Goal: Task Accomplishment & Management: Manage account settings

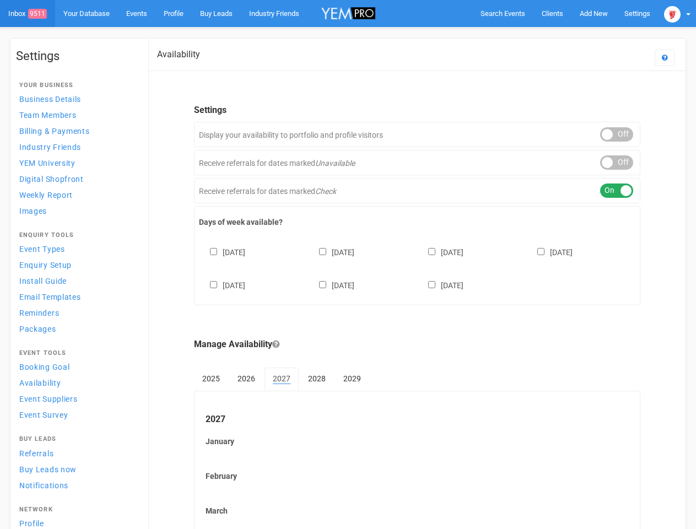
click at [348, 265] on div "[DATE] [DATE] [DATE] [DATE] [DATE] [DATE] [DATE]" at bounding box center [417, 263] width 437 height 66
click at [503, 13] on span "Search Events" at bounding box center [503, 13] width 45 height 8
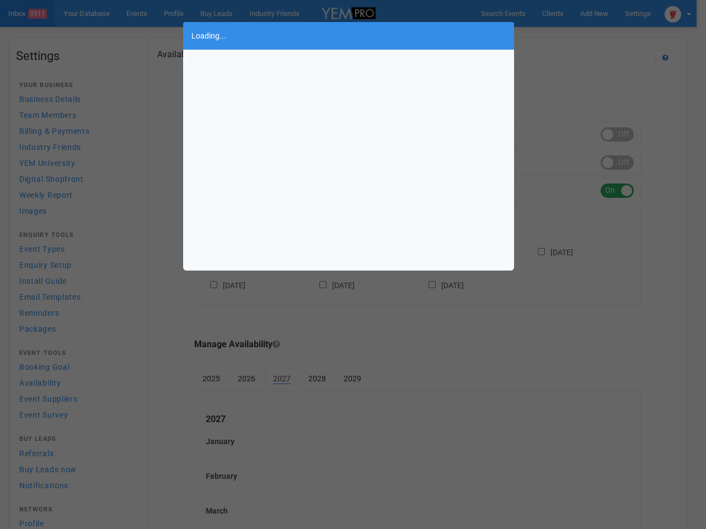
click at [568, 35] on div "Loading..." at bounding box center [353, 264] width 706 height 529
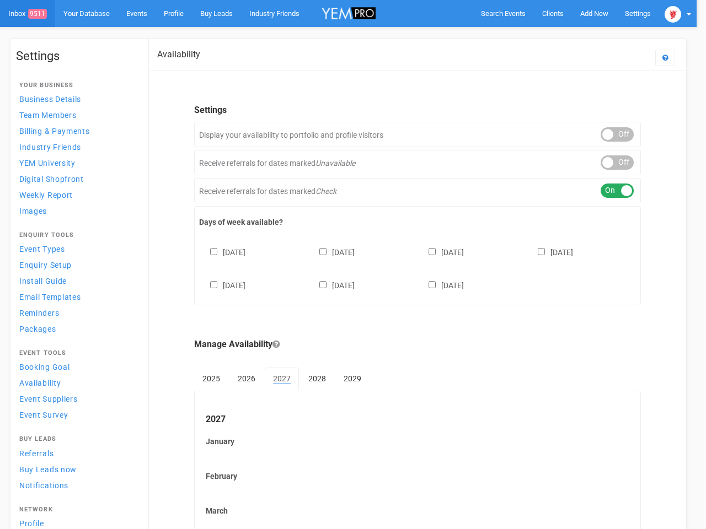
click at [677, 13] on div at bounding box center [353, 264] width 706 height 529
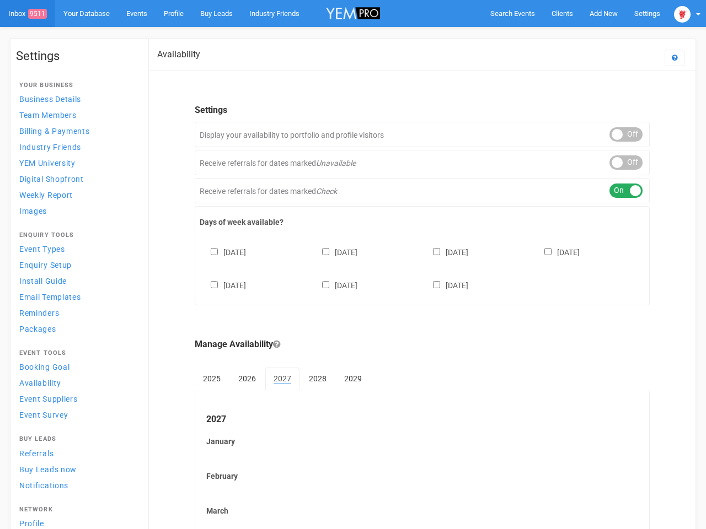
click at [617, 134] on div "ON OFF" at bounding box center [625, 134] width 33 height 14
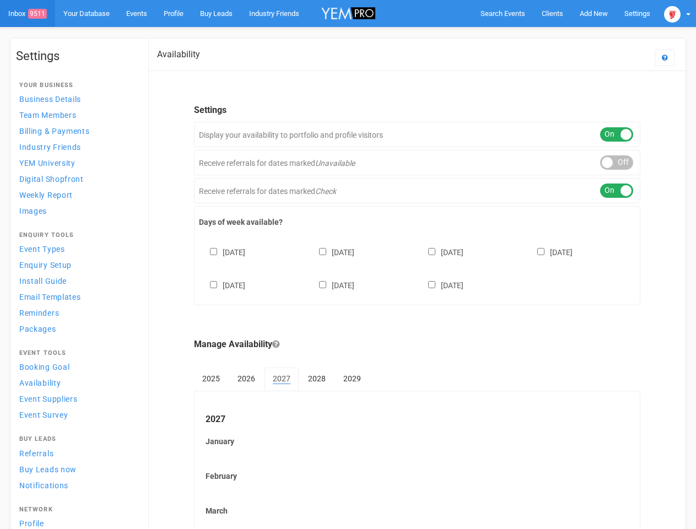
click at [617, 163] on div "ON OFF" at bounding box center [616, 162] width 33 height 14
click at [617, 191] on div "ON OFF" at bounding box center [616, 191] width 33 height 14
click at [417, 267] on div "[DATE] [DATE] [DATE] [DATE] [DATE] [DATE] [DATE]" at bounding box center [417, 263] width 437 height 66
